Goal: Find specific page/section: Find specific page/section

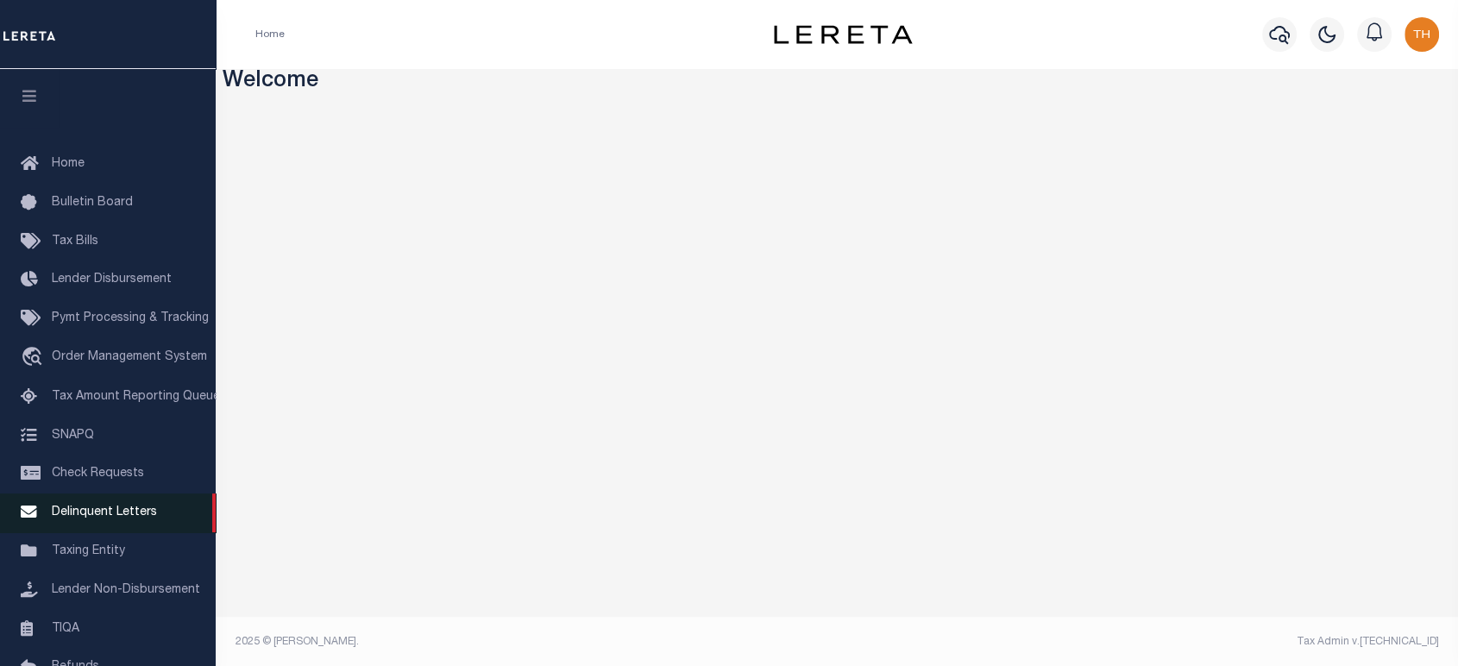
click at [108, 517] on span "Delinquent Letters" at bounding box center [104, 512] width 105 height 12
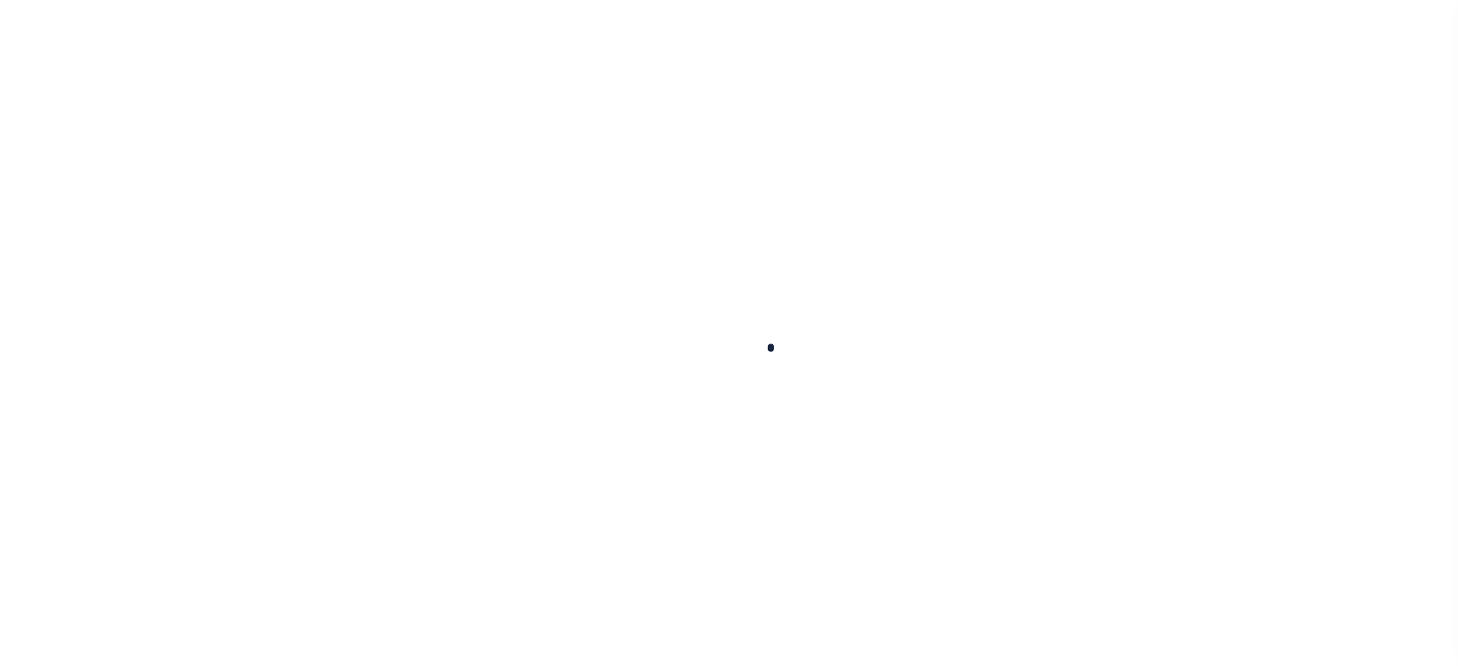
scroll to position [175, 0]
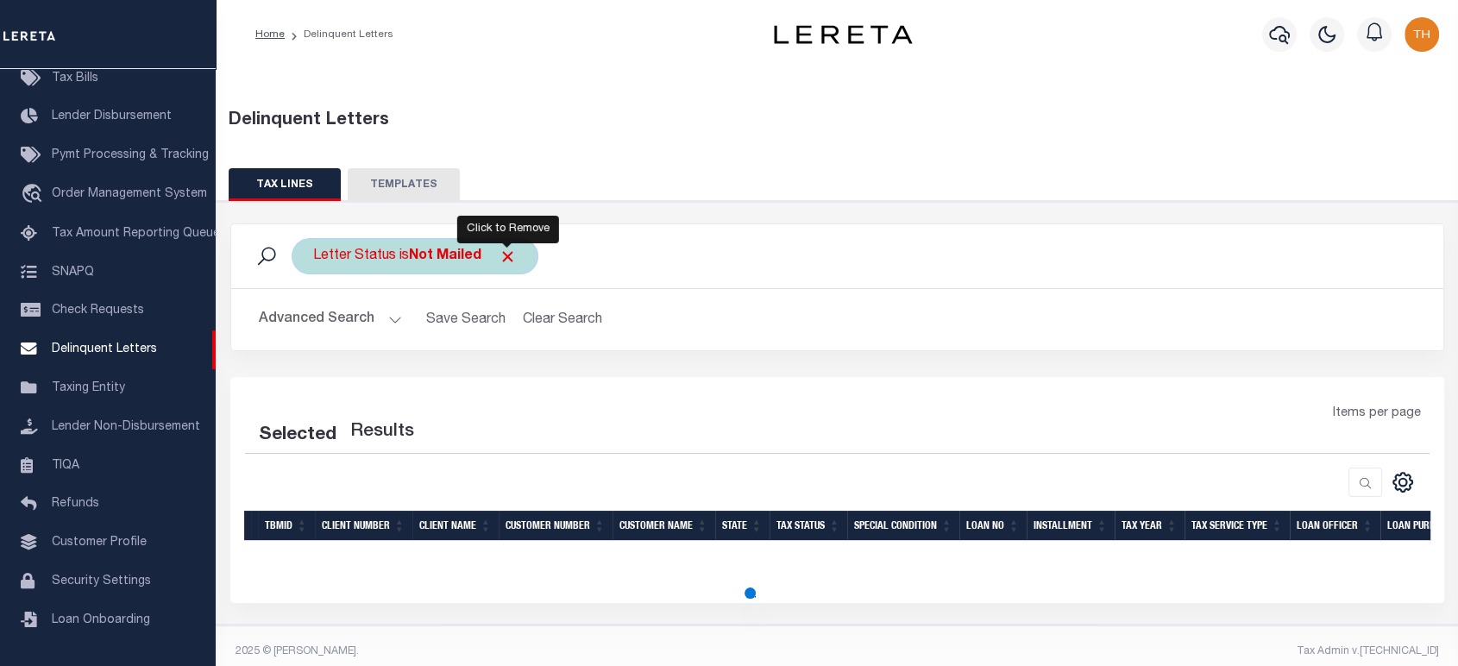
click at [506, 255] on span "Click to Remove" at bounding box center [508, 257] width 18 height 18
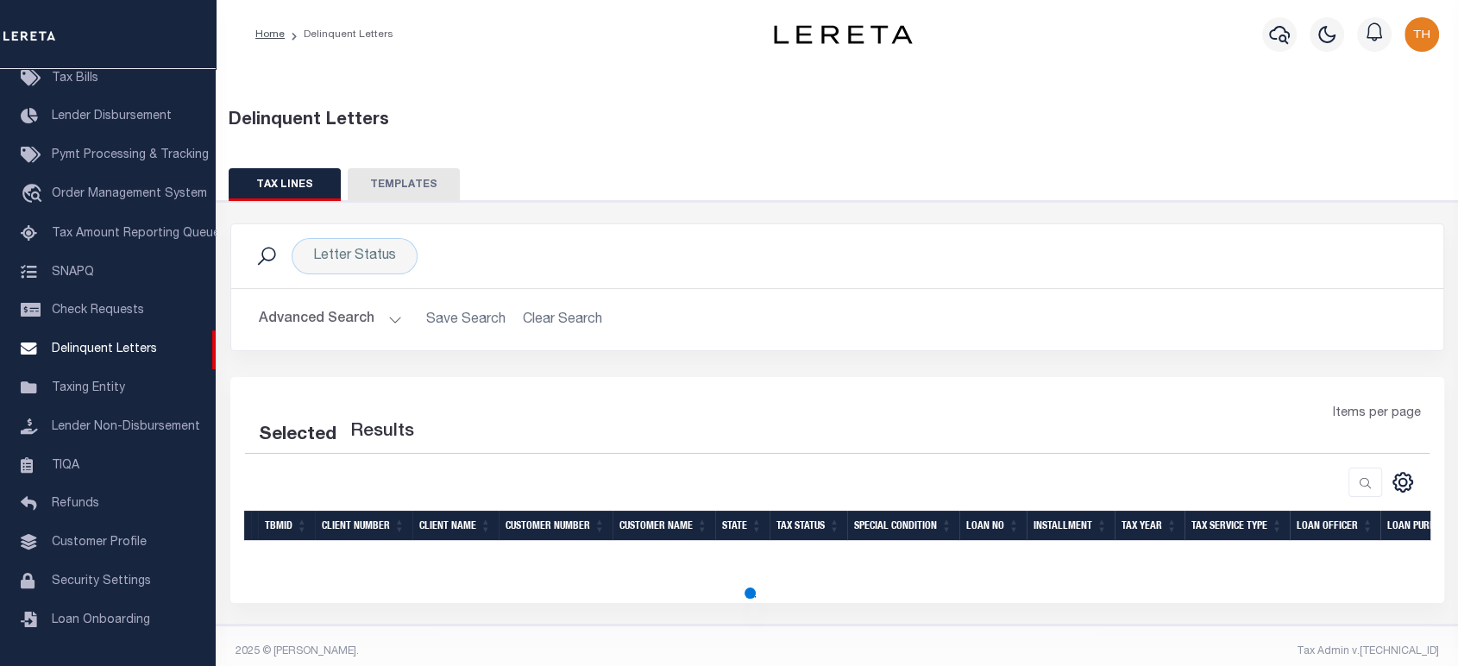
click at [342, 319] on button "Advanced Search" at bounding box center [330, 320] width 143 height 34
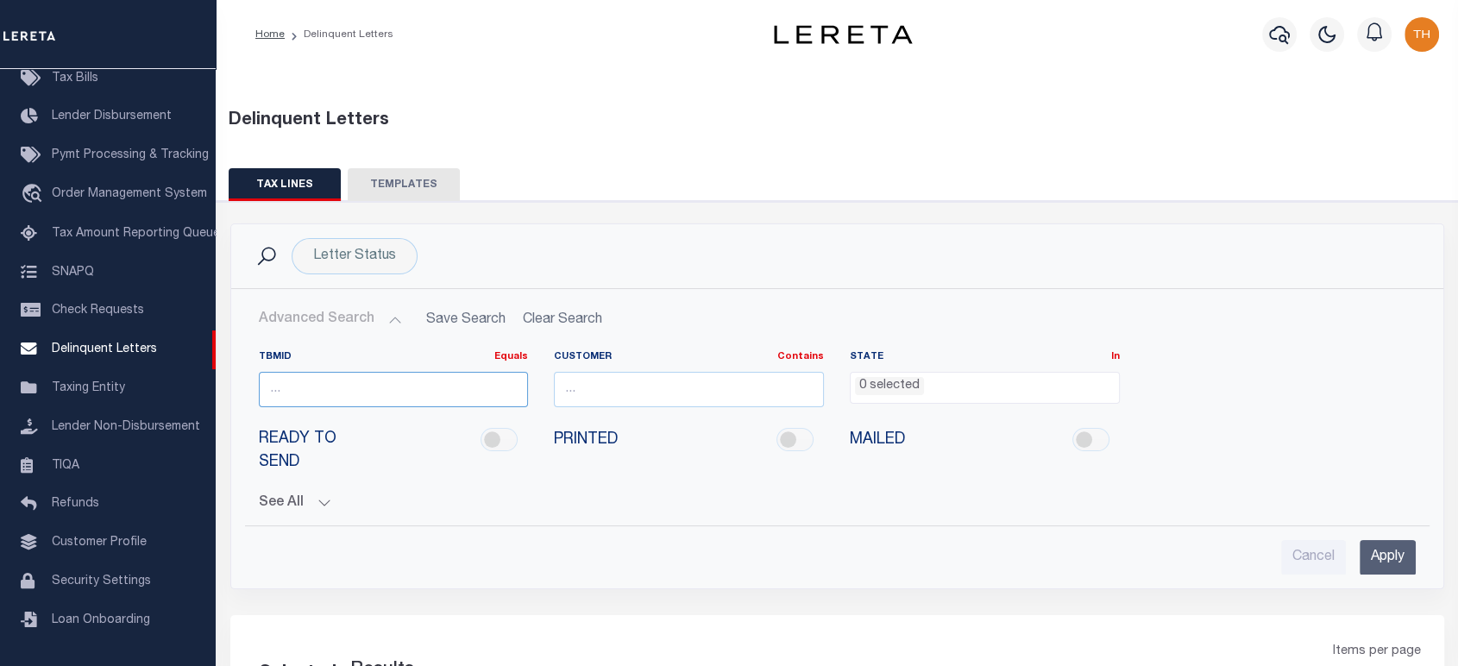
click at [376, 384] on input "number" at bounding box center [394, 389] width 270 height 35
click at [375, 393] on input "number" at bounding box center [394, 389] width 270 height 35
paste input "3505637"
type input "3505637"
click at [1374, 558] on input "Apply" at bounding box center [1388, 557] width 56 height 35
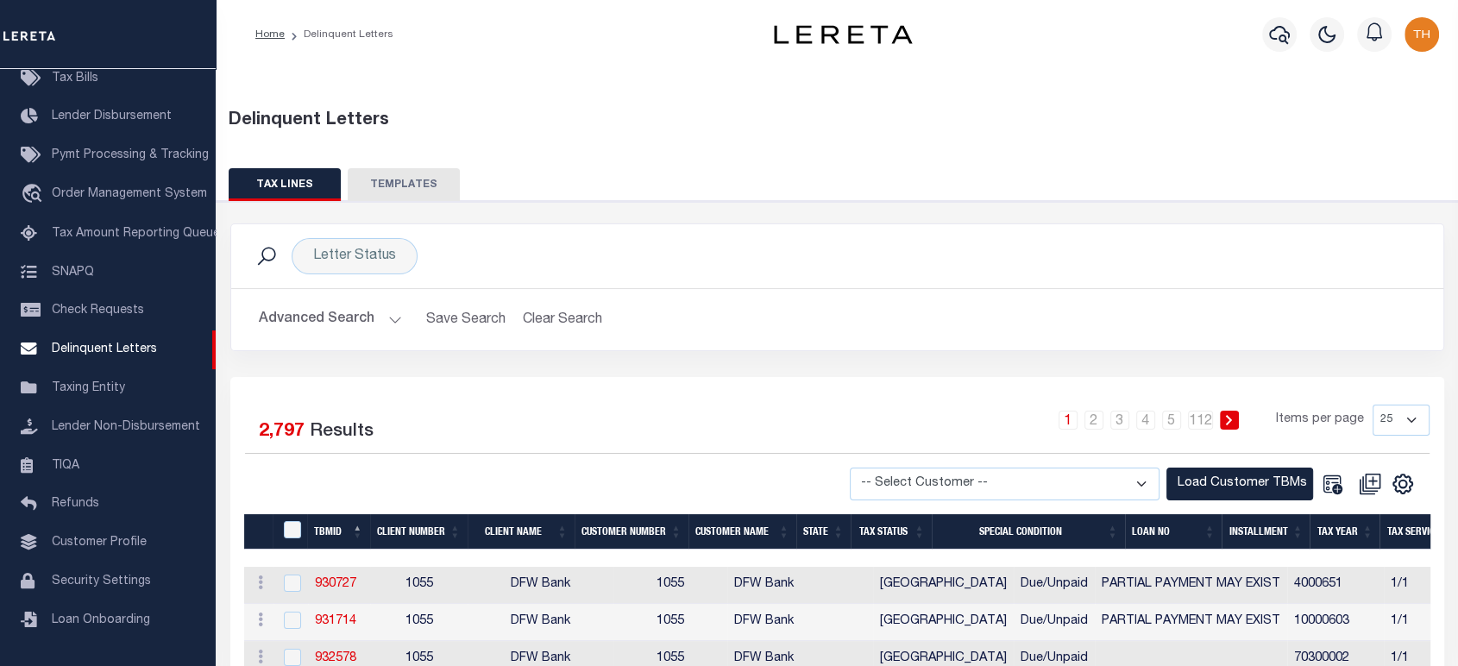
click at [352, 324] on button "Advanced Search" at bounding box center [330, 320] width 143 height 34
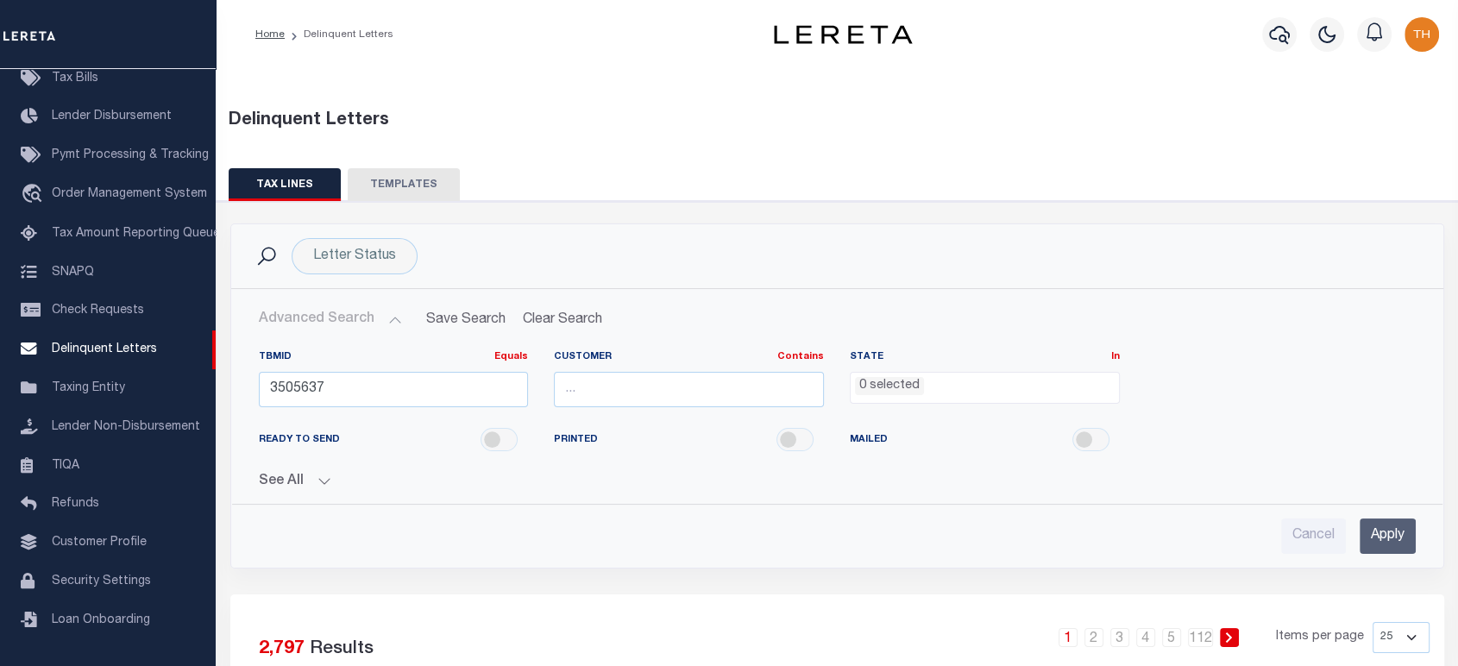
scroll to position [192, 0]
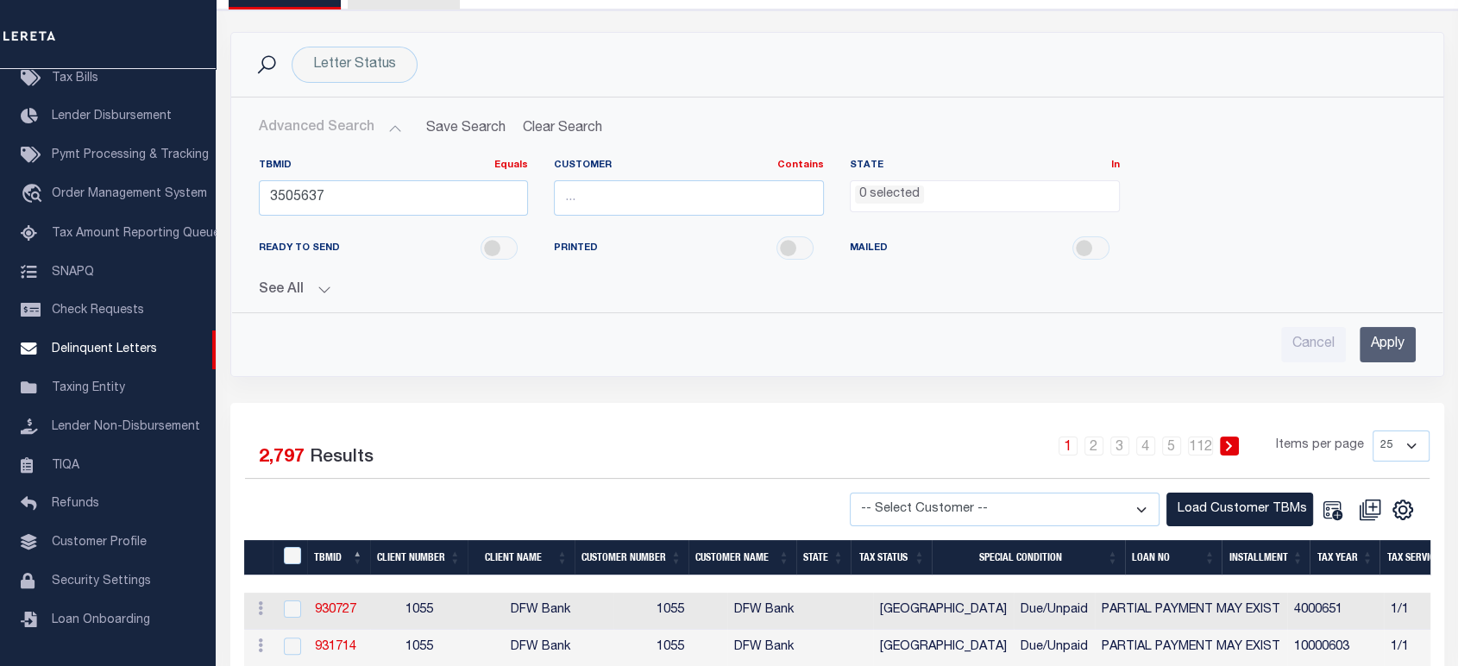
click at [1381, 350] on input "Apply" at bounding box center [1388, 344] width 56 height 35
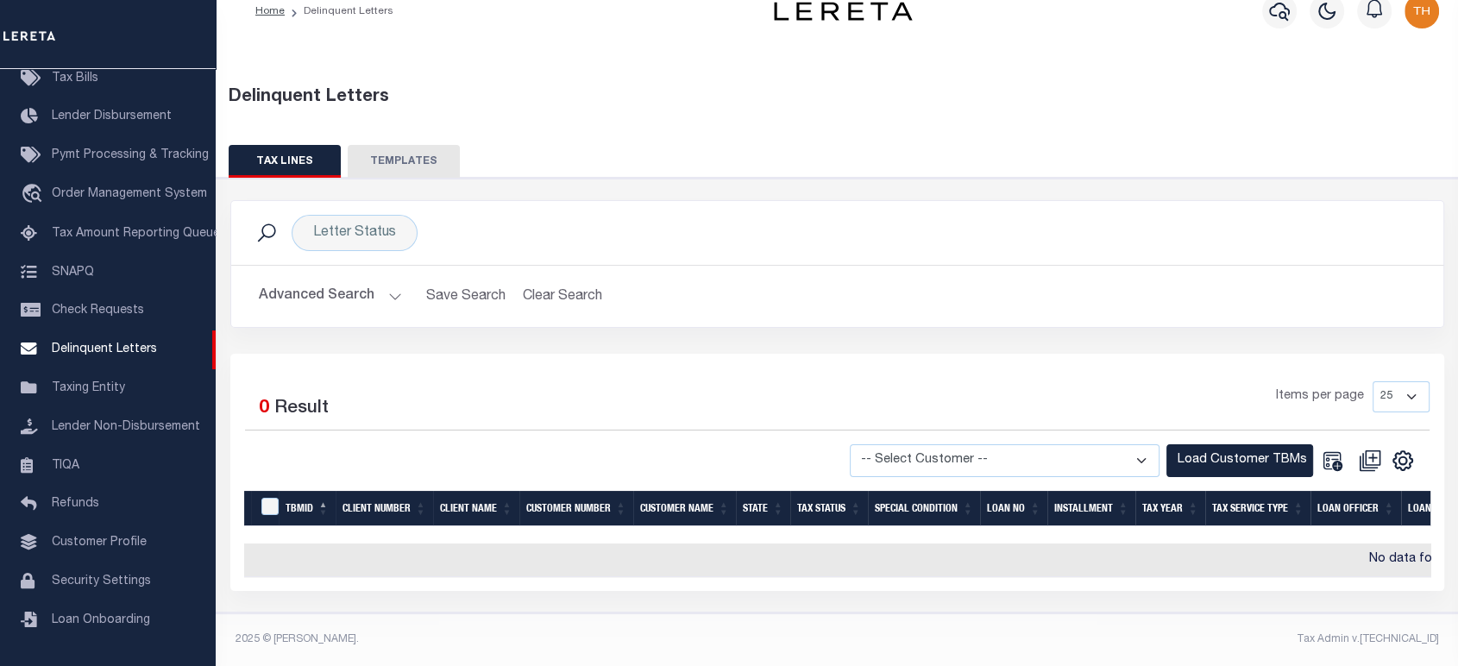
scroll to position [32, 0]
click at [295, 283] on button "Advanced Search" at bounding box center [330, 297] width 143 height 34
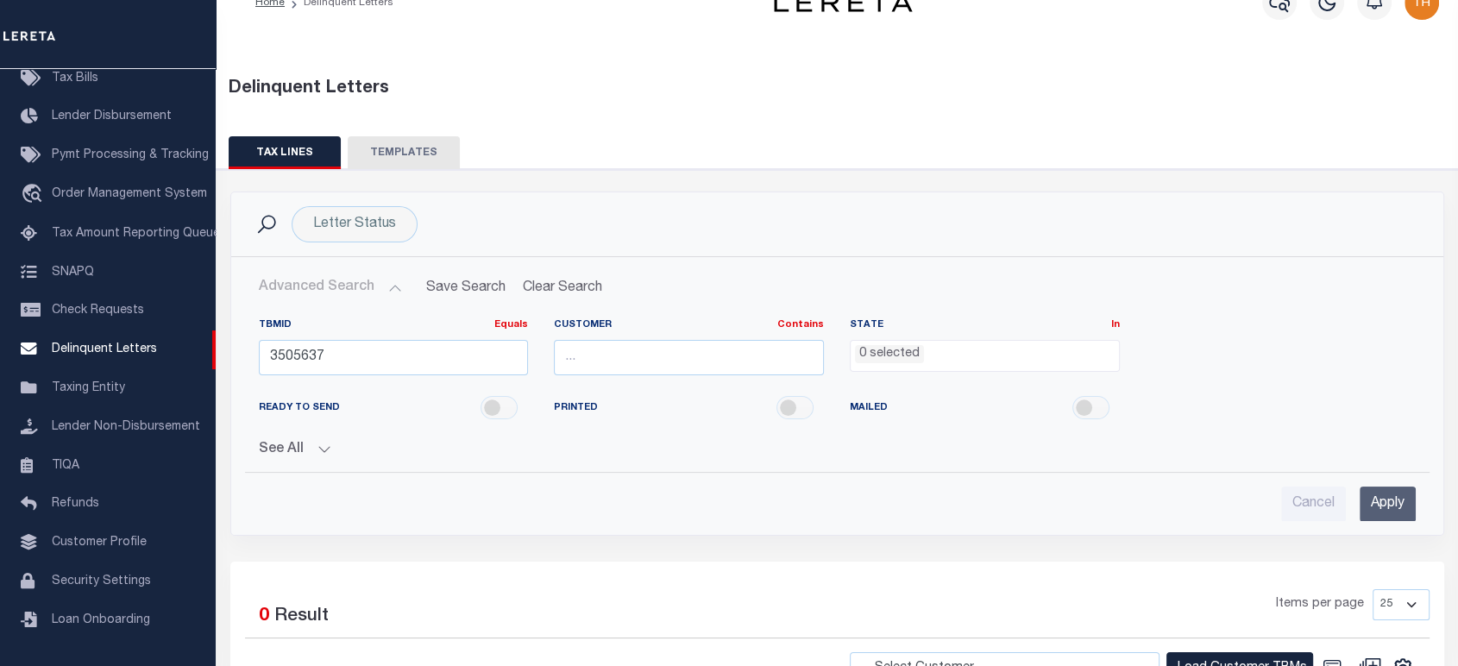
click at [293, 448] on button "See All" at bounding box center [837, 450] width 1157 height 16
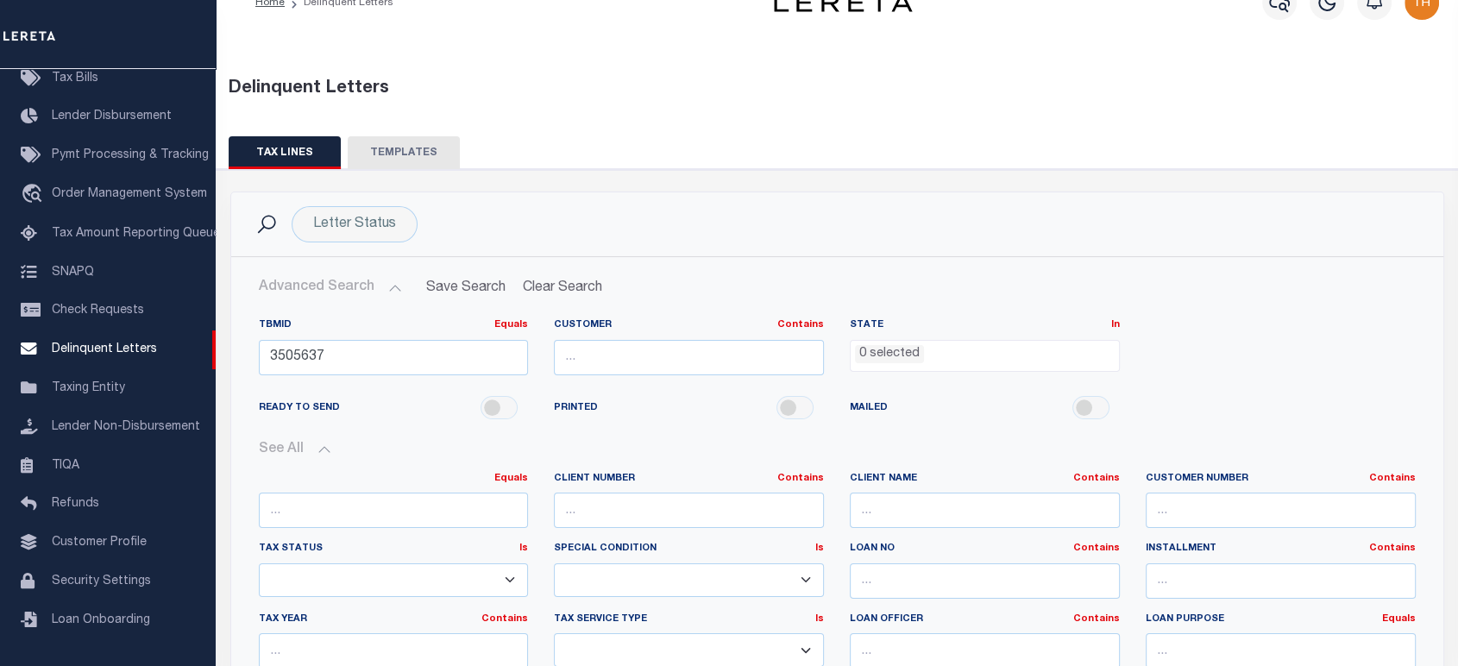
scroll to position [128, 0]
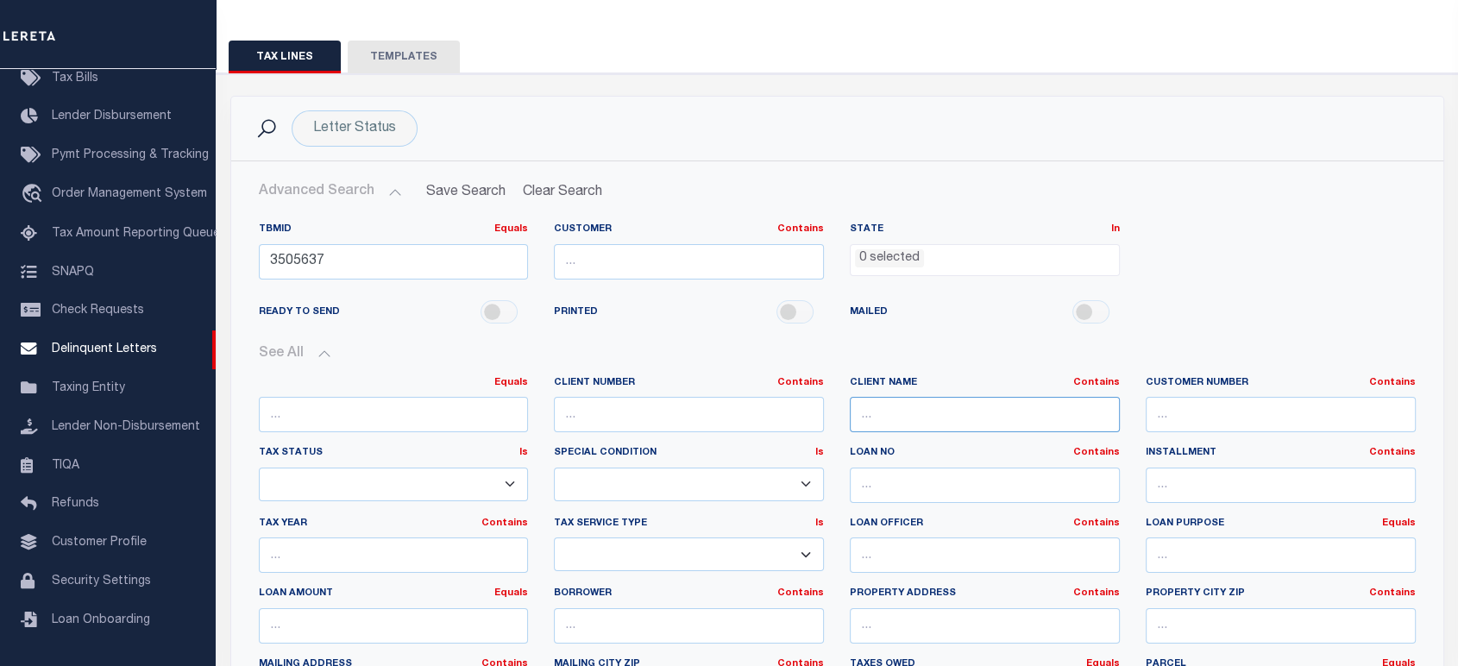
click at [917, 413] on input "text" at bounding box center [985, 414] width 270 height 35
type input "glacier"
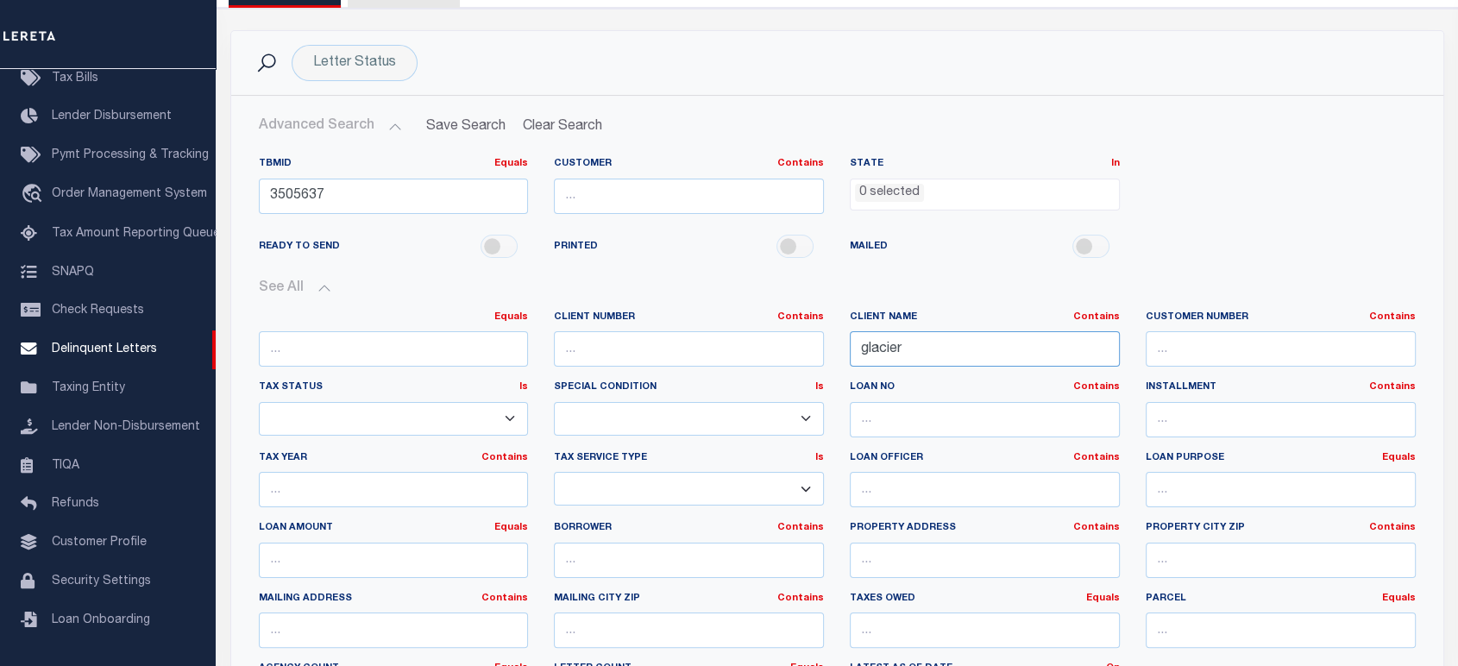
scroll to position [319, 0]
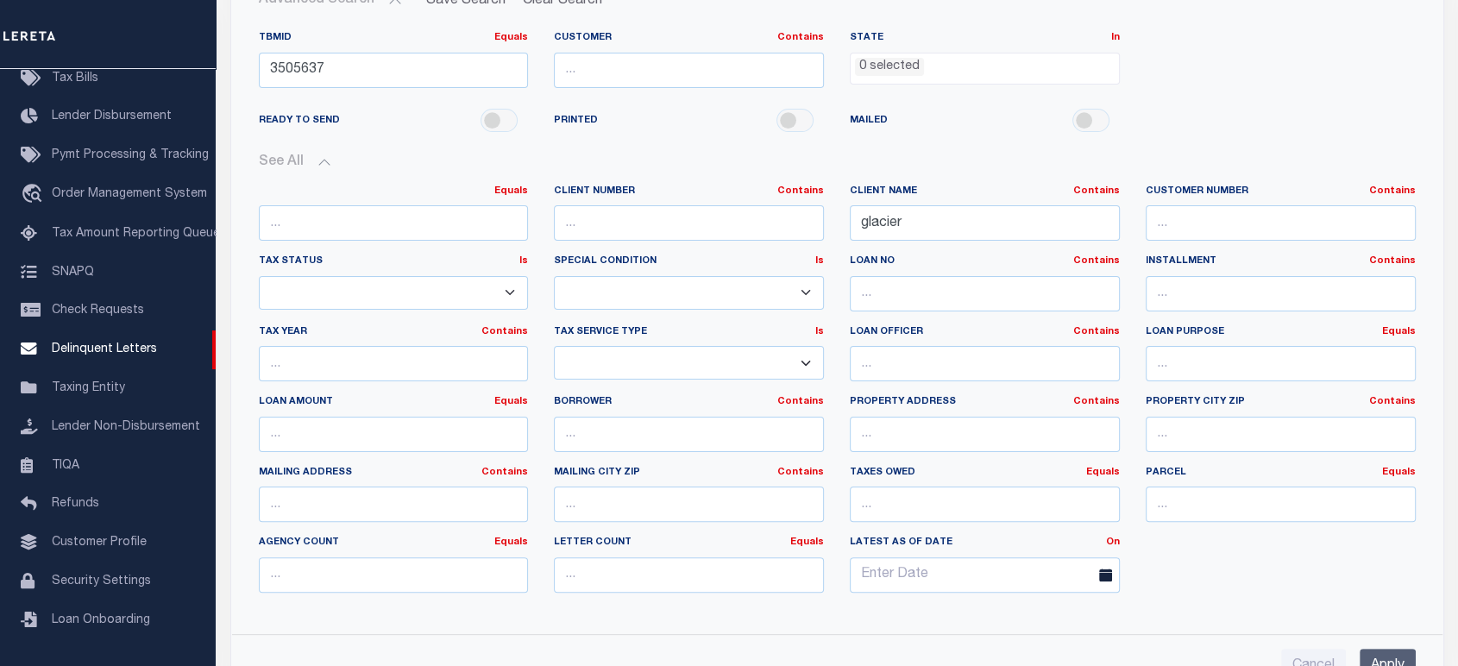
click at [1388, 654] on input "Apply" at bounding box center [1388, 666] width 56 height 35
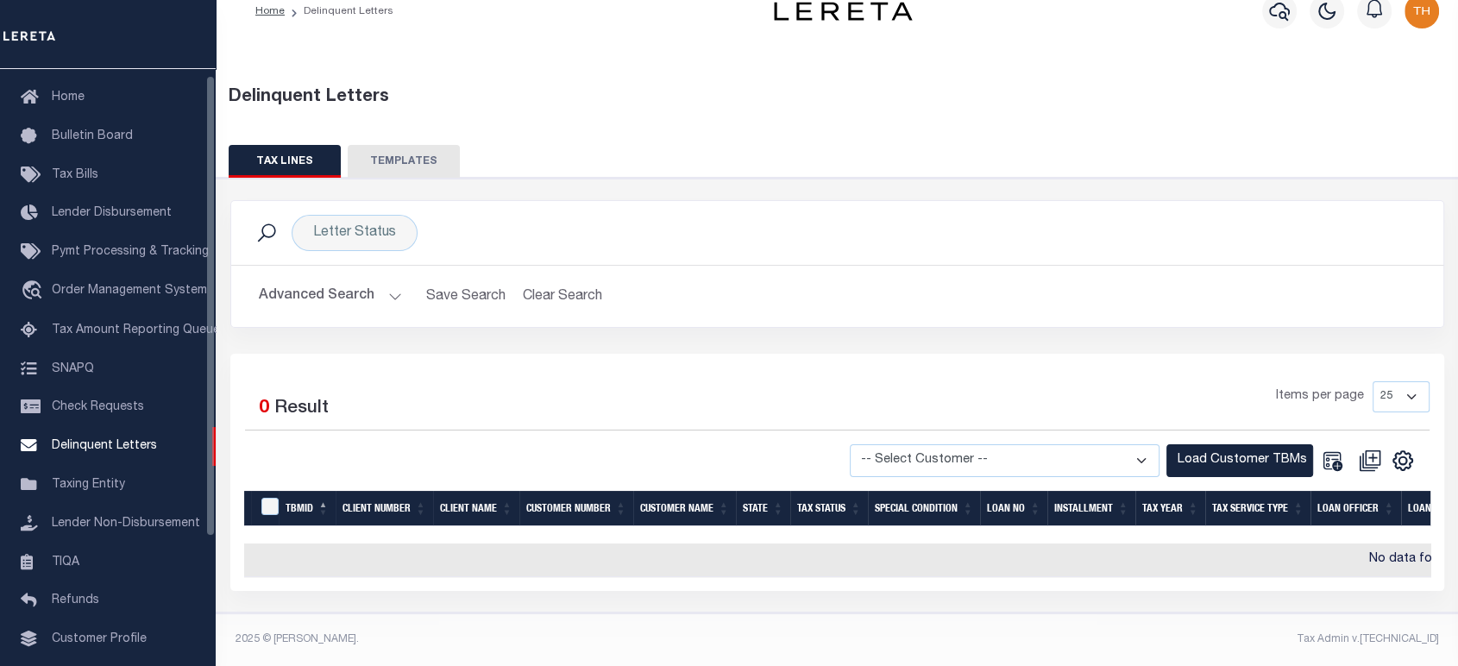
scroll to position [0, 0]
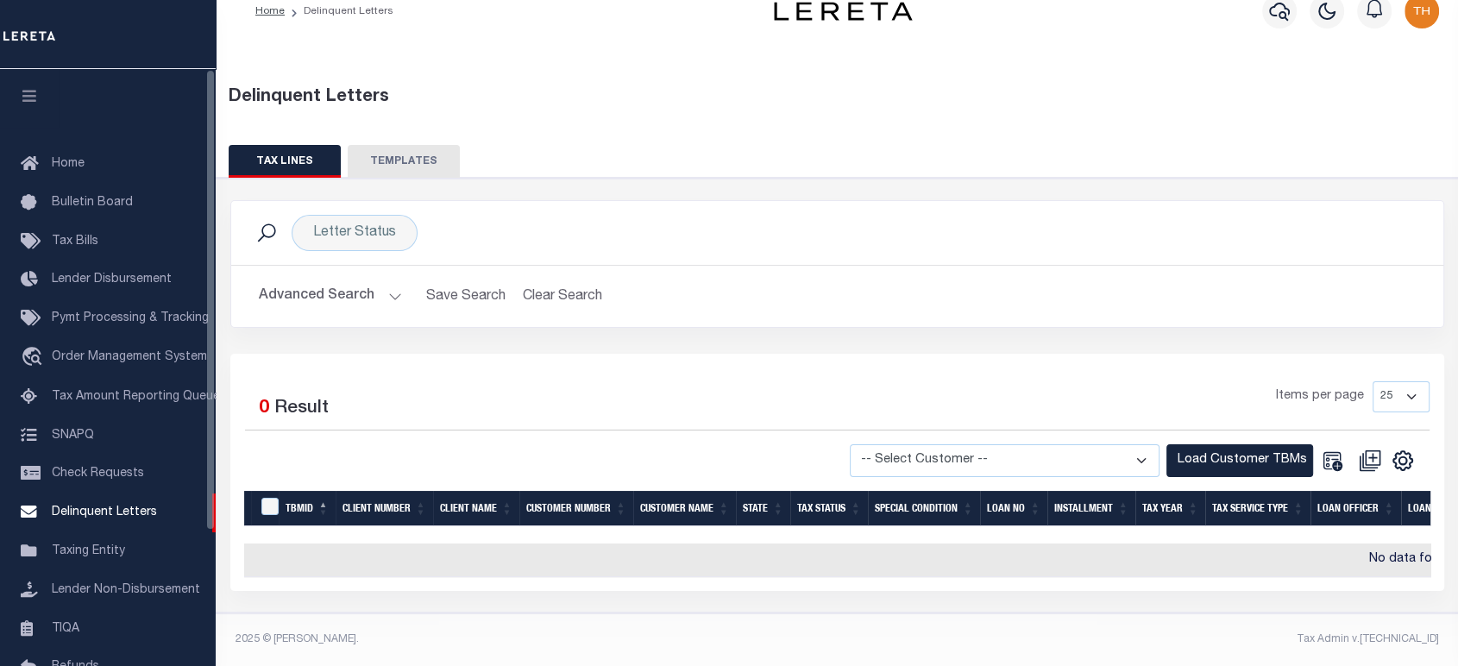
click at [24, 94] on icon "button" at bounding box center [30, 96] width 20 height 16
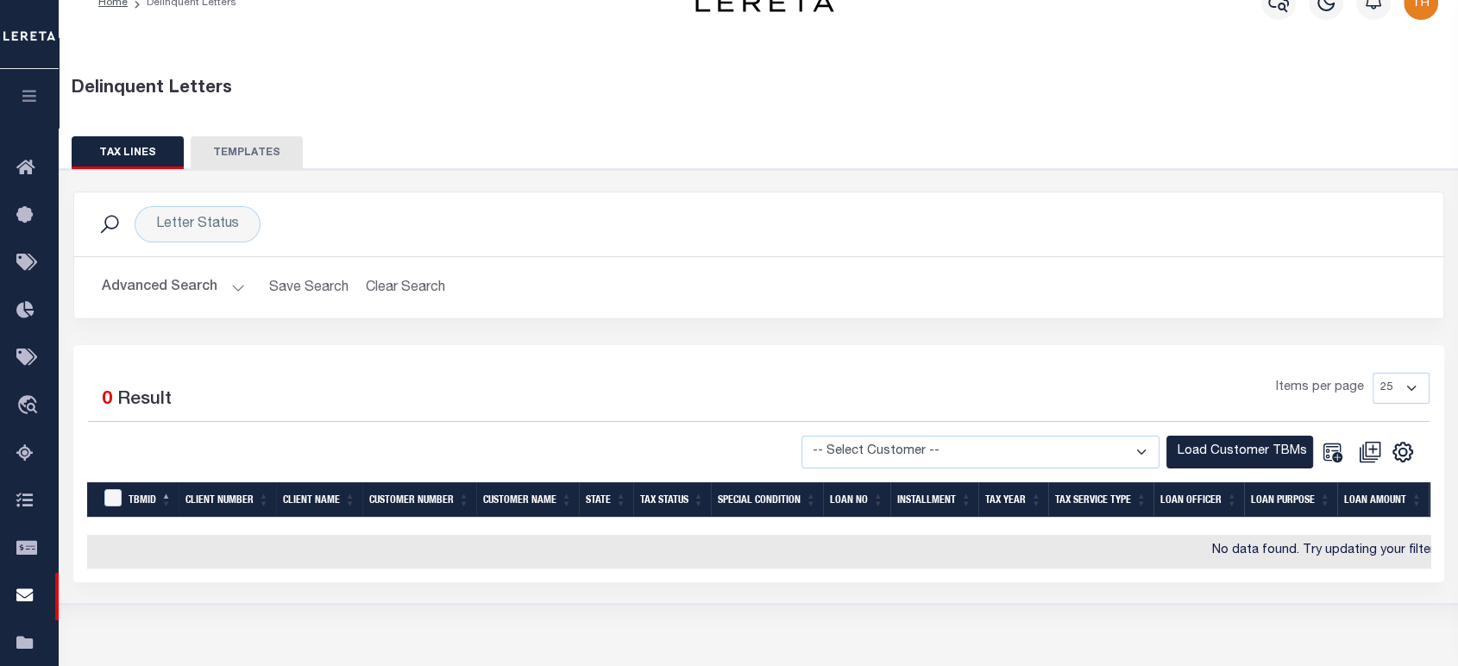
click at [181, 292] on button "Advanced Search" at bounding box center [173, 288] width 143 height 34
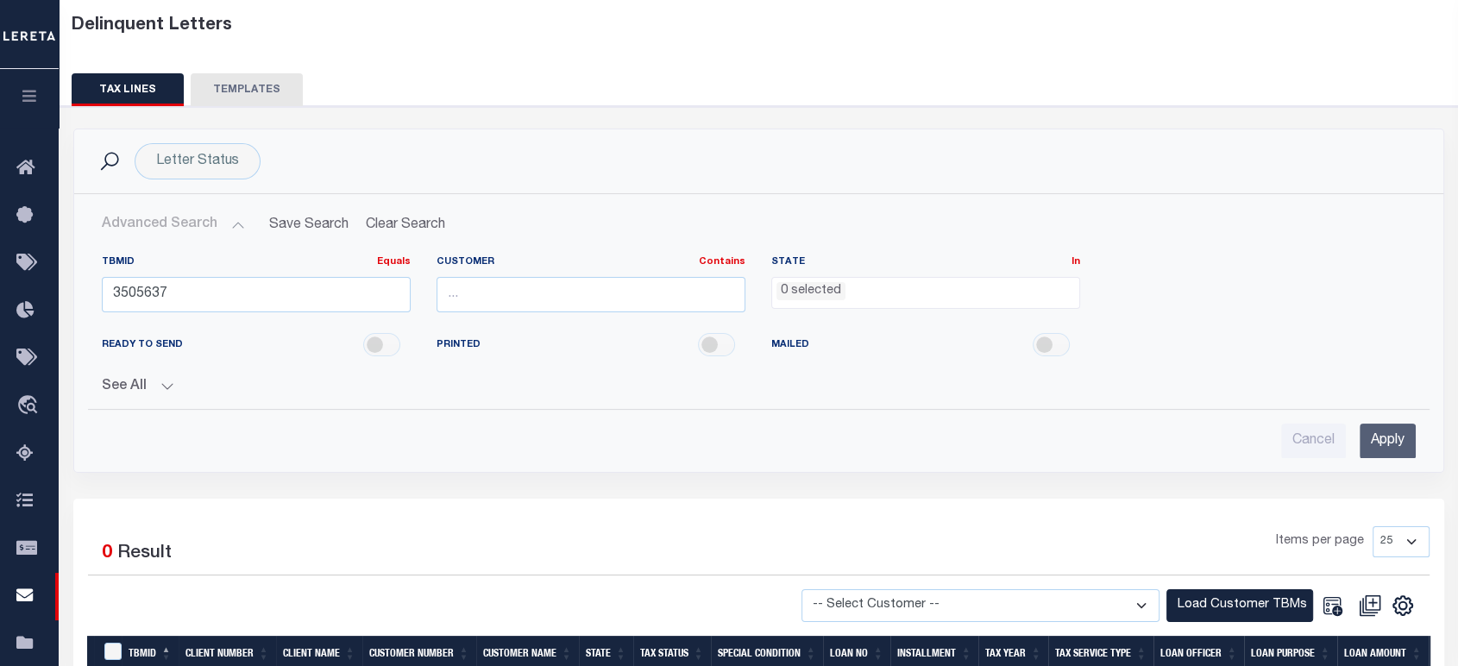
scroll to position [128, 0]
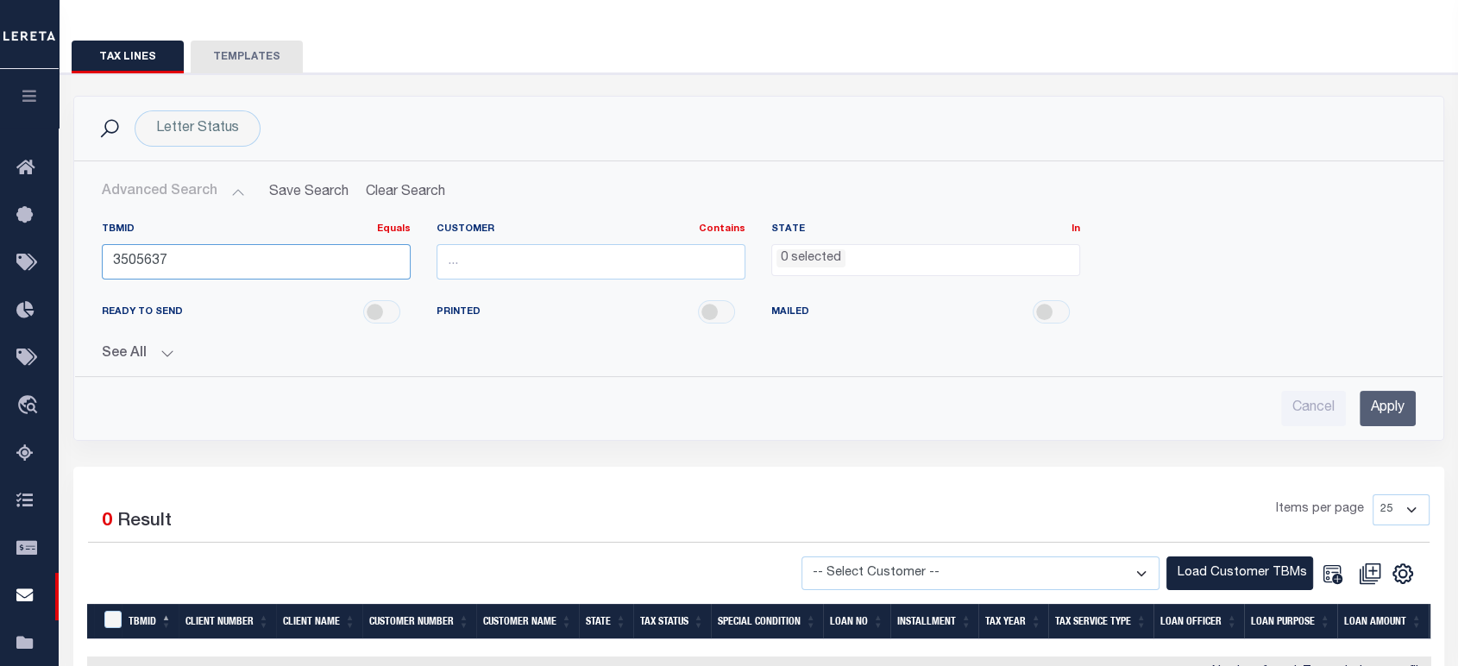
click at [188, 260] on input "3505637" at bounding box center [256, 261] width 309 height 35
click at [1376, 405] on input "Apply" at bounding box center [1388, 408] width 56 height 35
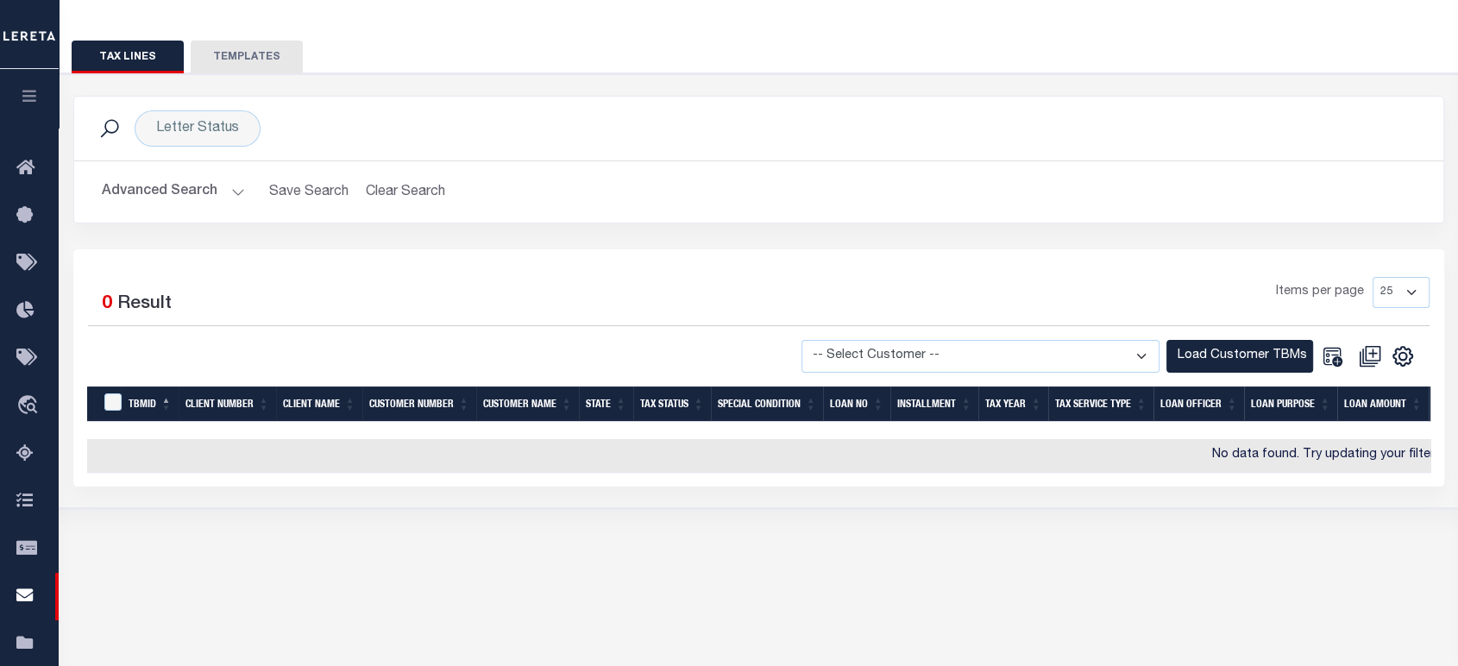
click at [205, 192] on button "Advanced Search" at bounding box center [173, 192] width 143 height 34
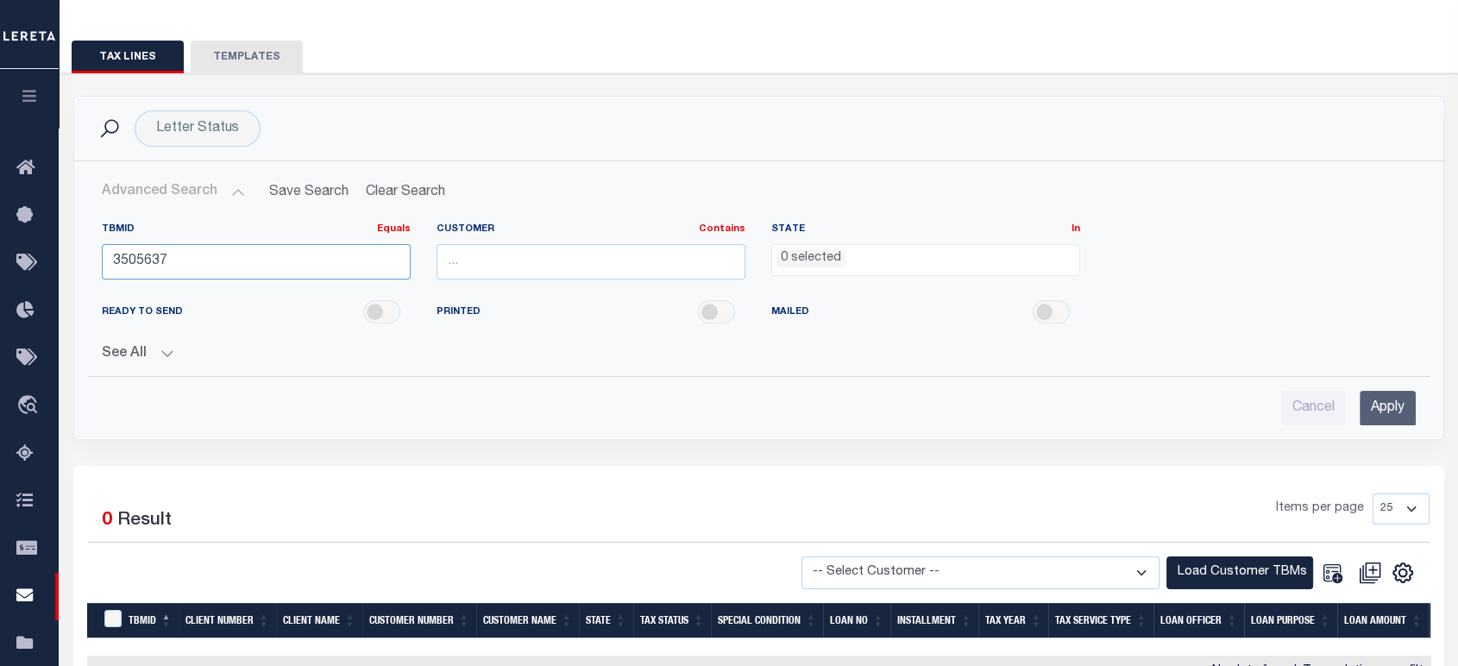
click at [277, 258] on input "3505637" at bounding box center [256, 261] width 309 height 35
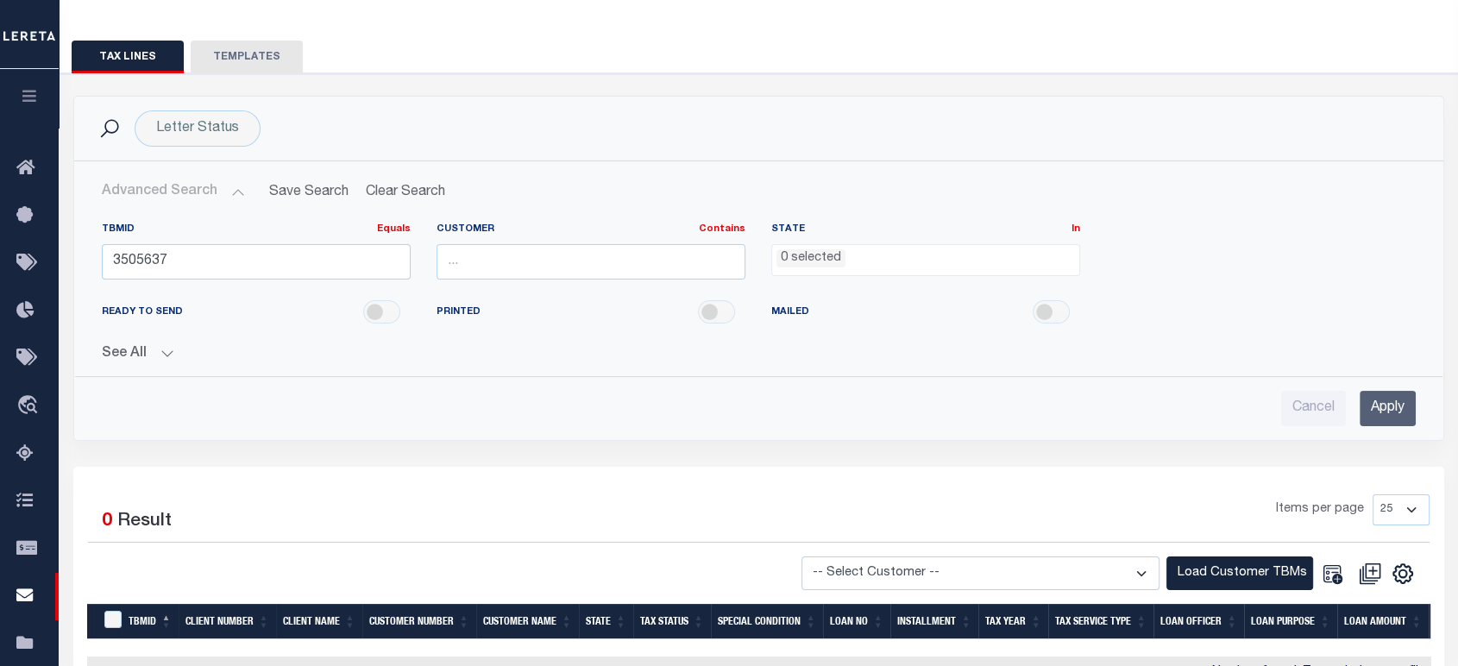
click at [153, 346] on button "See All" at bounding box center [759, 354] width 1314 height 16
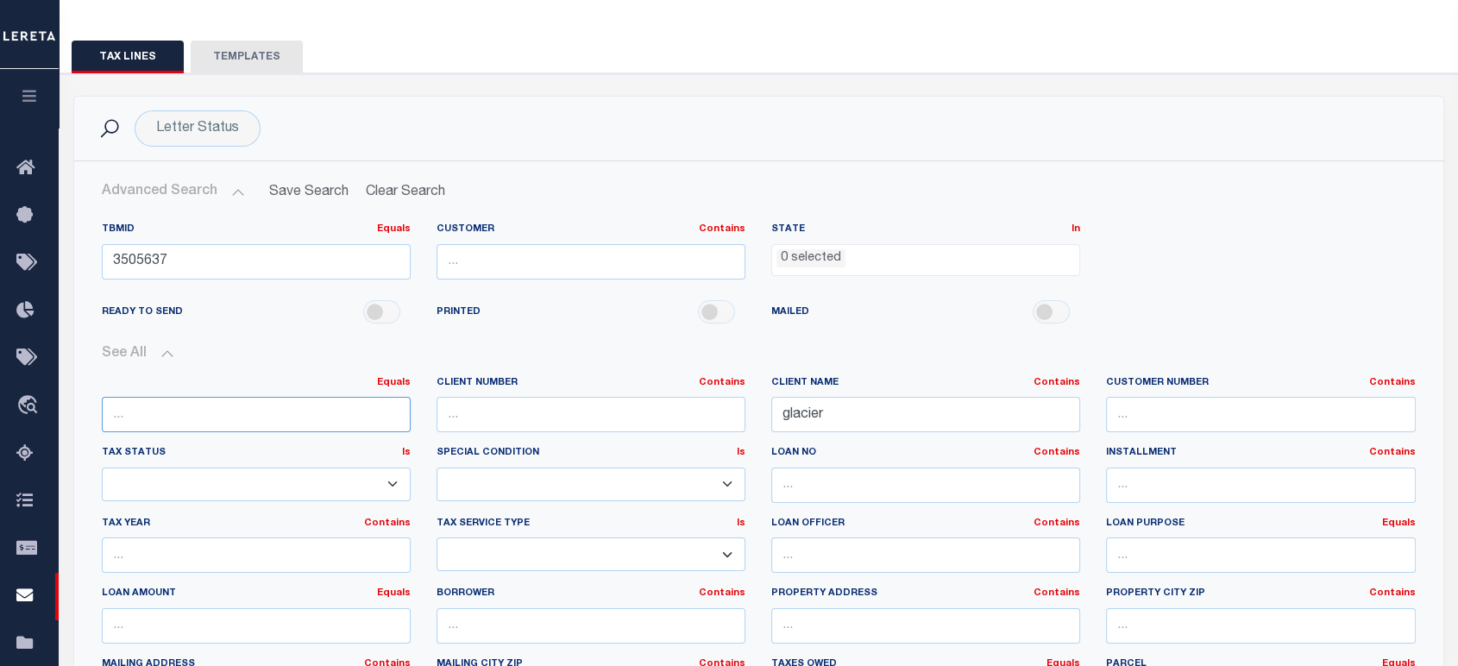
click at [234, 406] on input "number" at bounding box center [256, 414] width 309 height 35
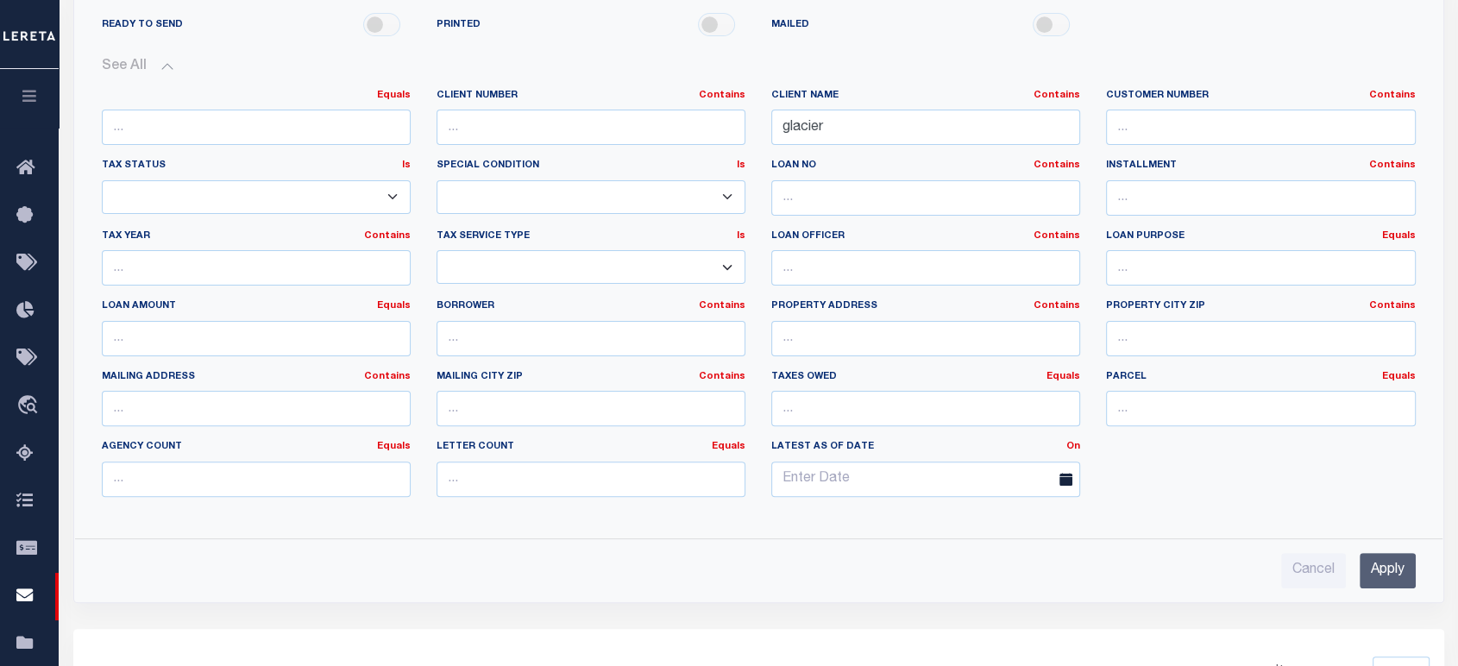
click at [1366, 564] on input "Apply" at bounding box center [1388, 570] width 56 height 35
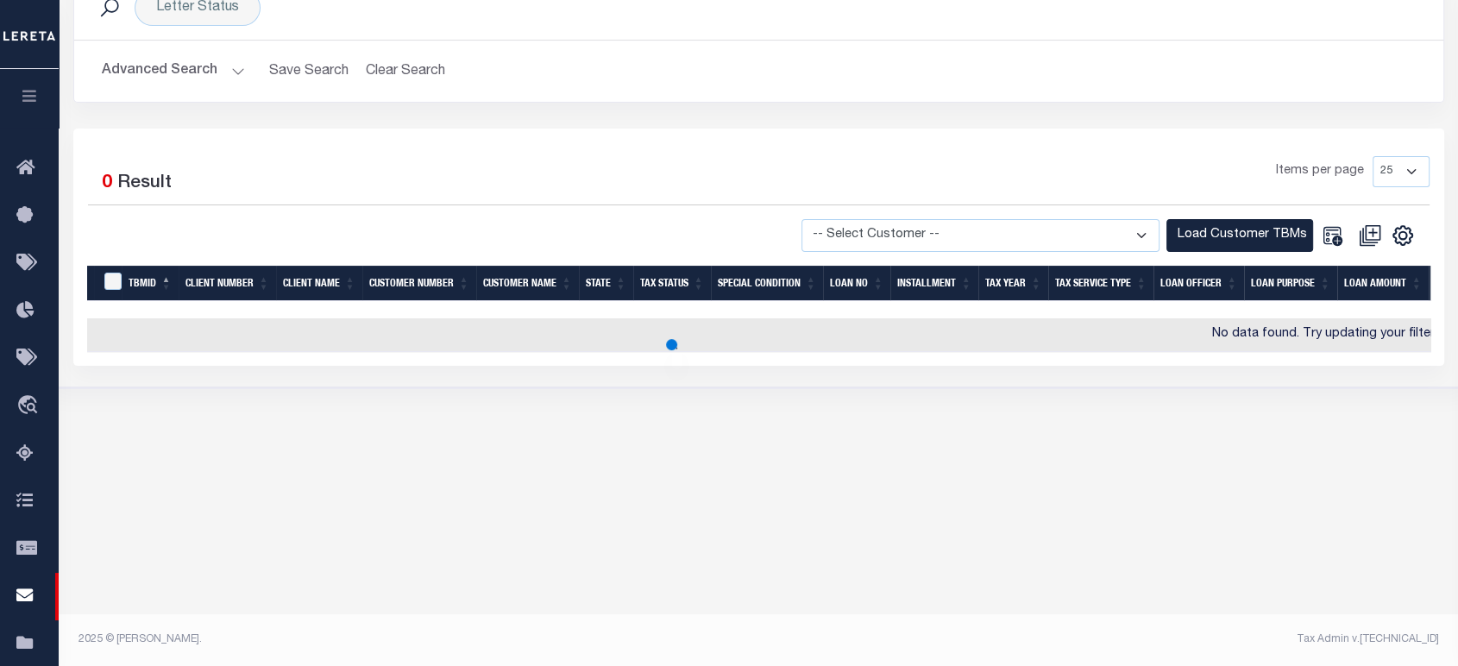
scroll to position [248, 0]
click at [131, 81] on button "Advanced Search" at bounding box center [173, 71] width 143 height 34
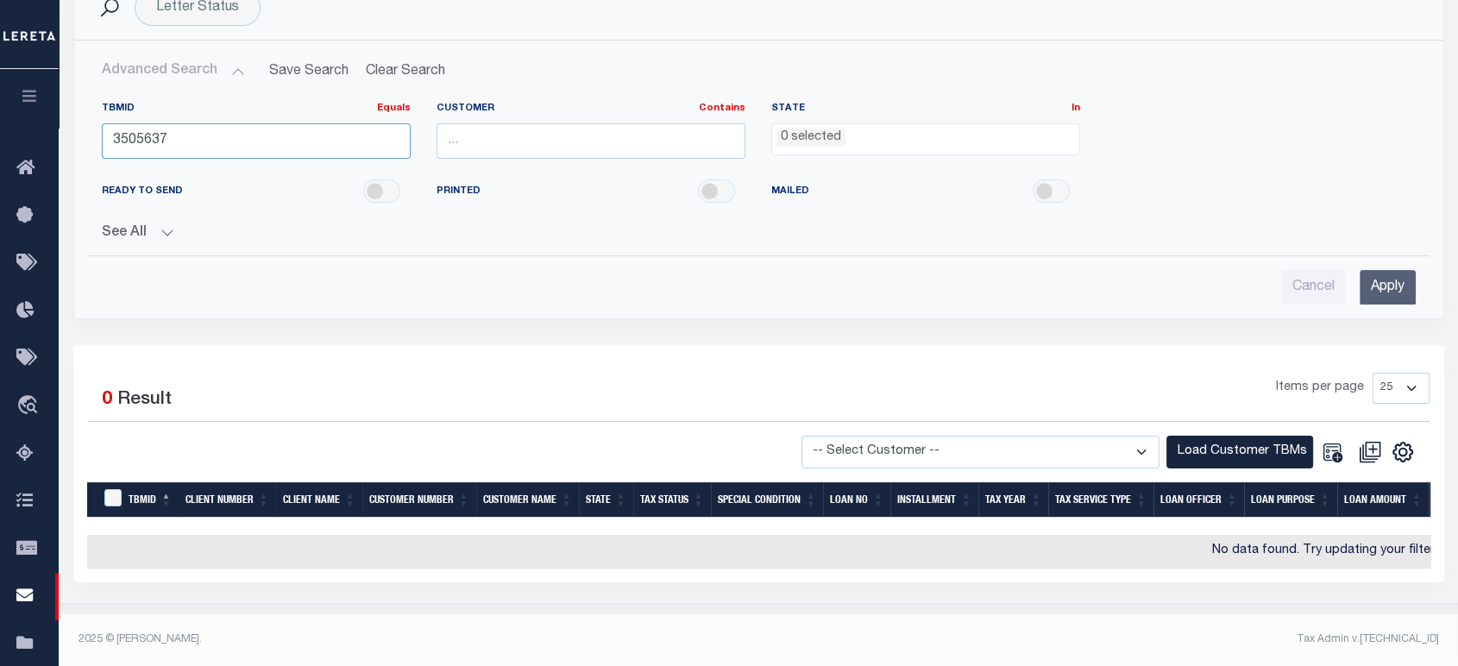
drag, startPoint x: 163, startPoint y: 136, endPoint x: 91, endPoint y: 140, distance: 71.7
click at [91, 140] on div "TBMID Equals Equals Is Not Equal To Is Greater Than Is Less Than 3505637" at bounding box center [256, 137] width 335 height 71
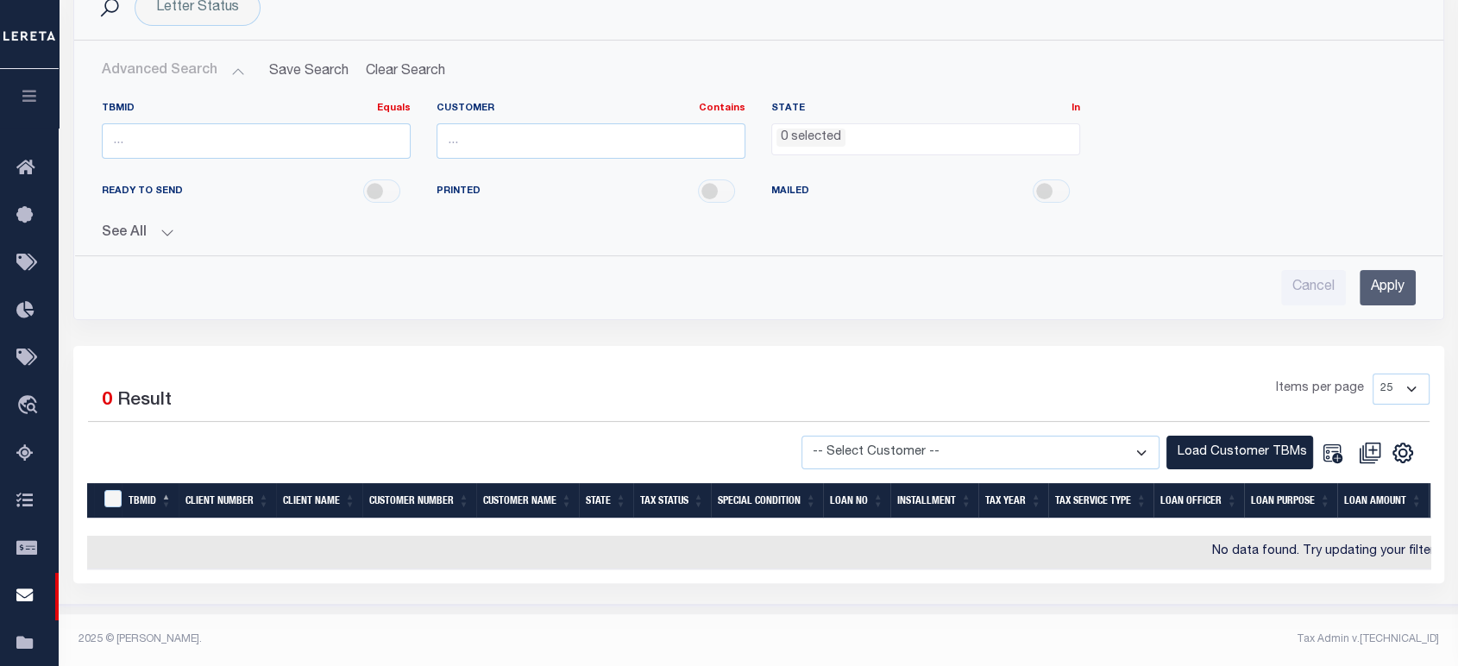
click at [153, 230] on button "See All" at bounding box center [759, 233] width 1314 height 16
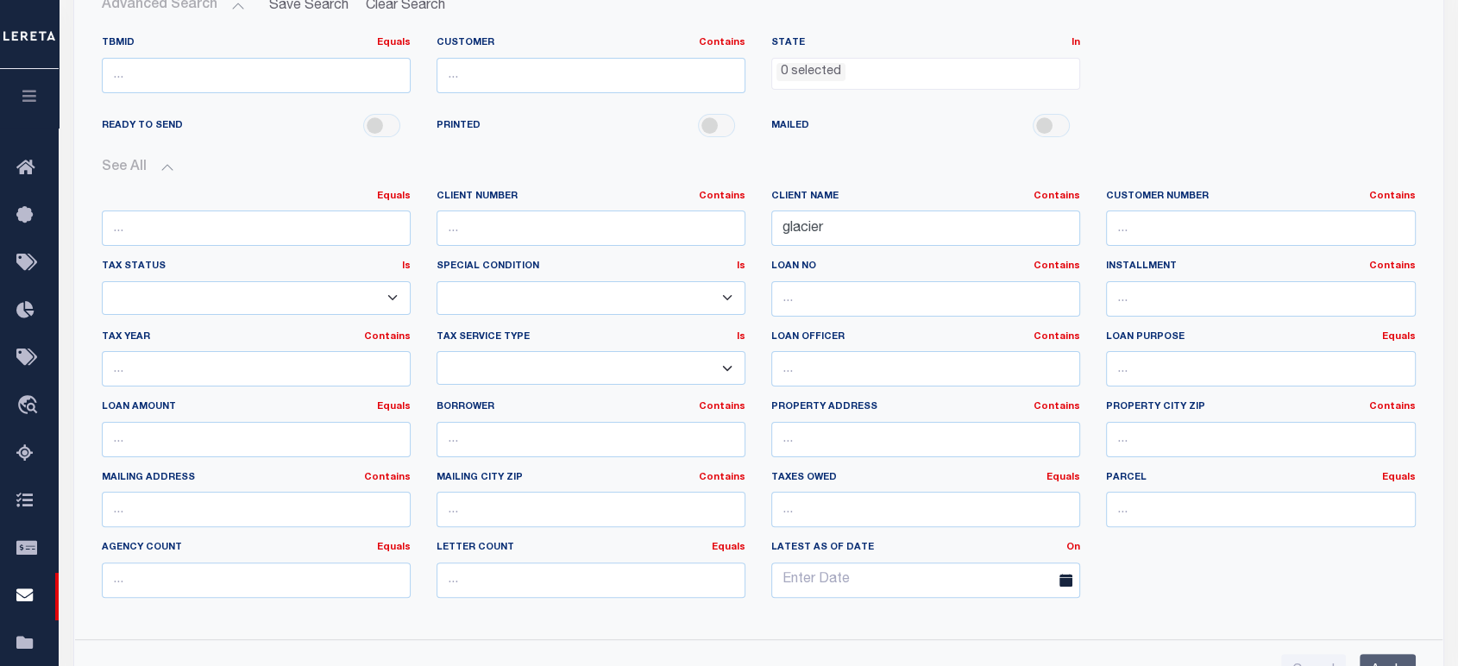
scroll to position [344, 0]
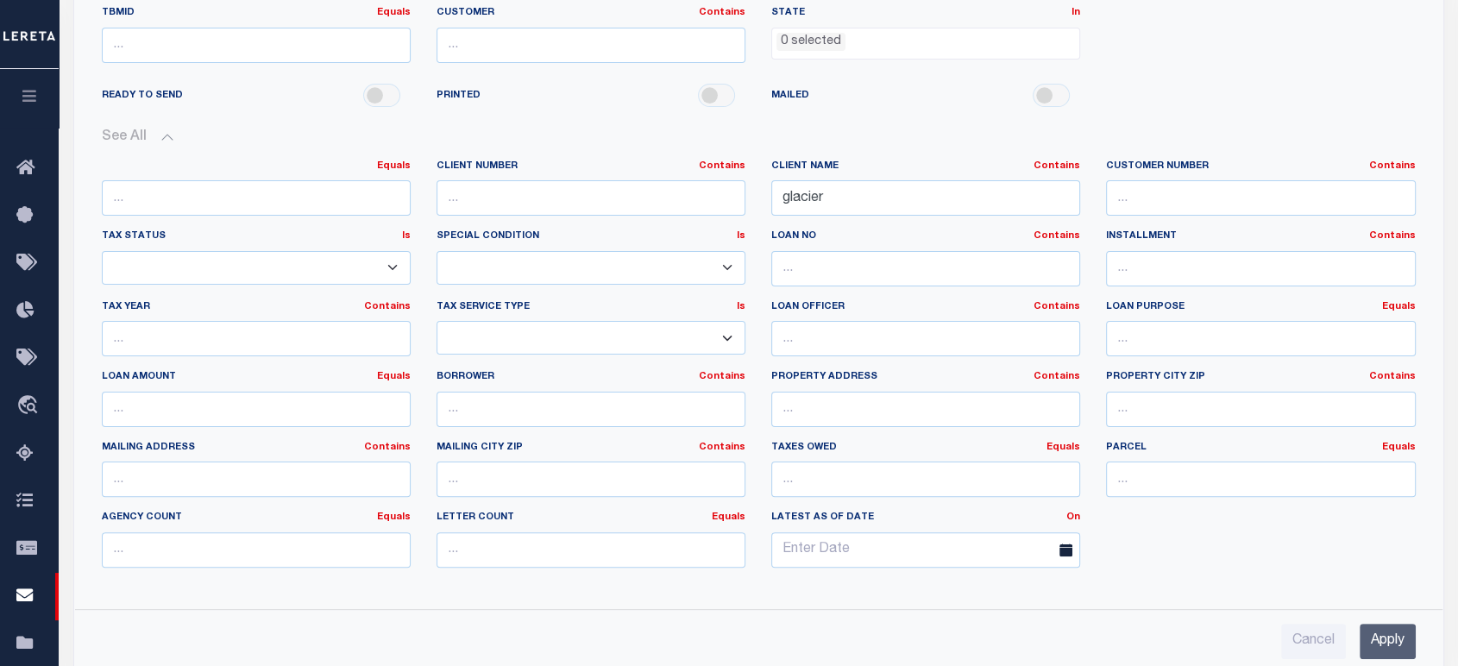
click at [1374, 633] on input "Apply" at bounding box center [1388, 641] width 56 height 35
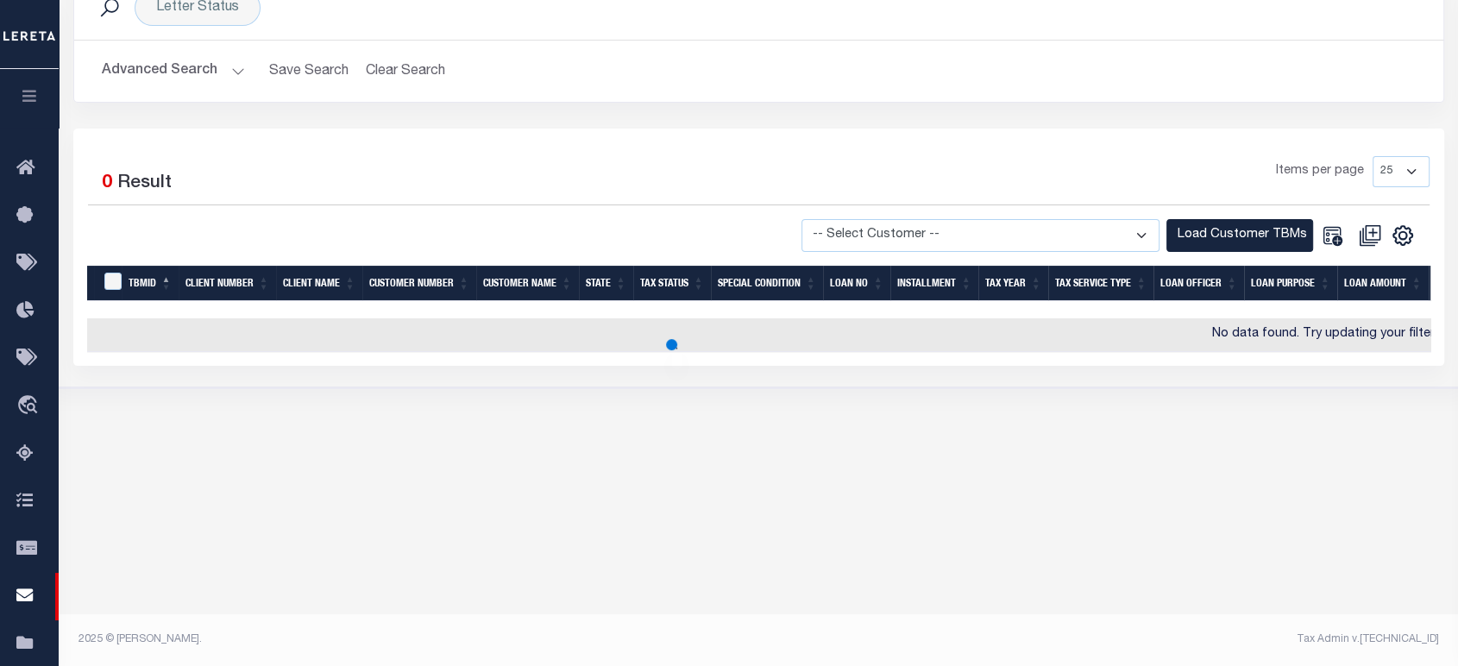
scroll to position [248, 0]
